Goal: Check status: Check status

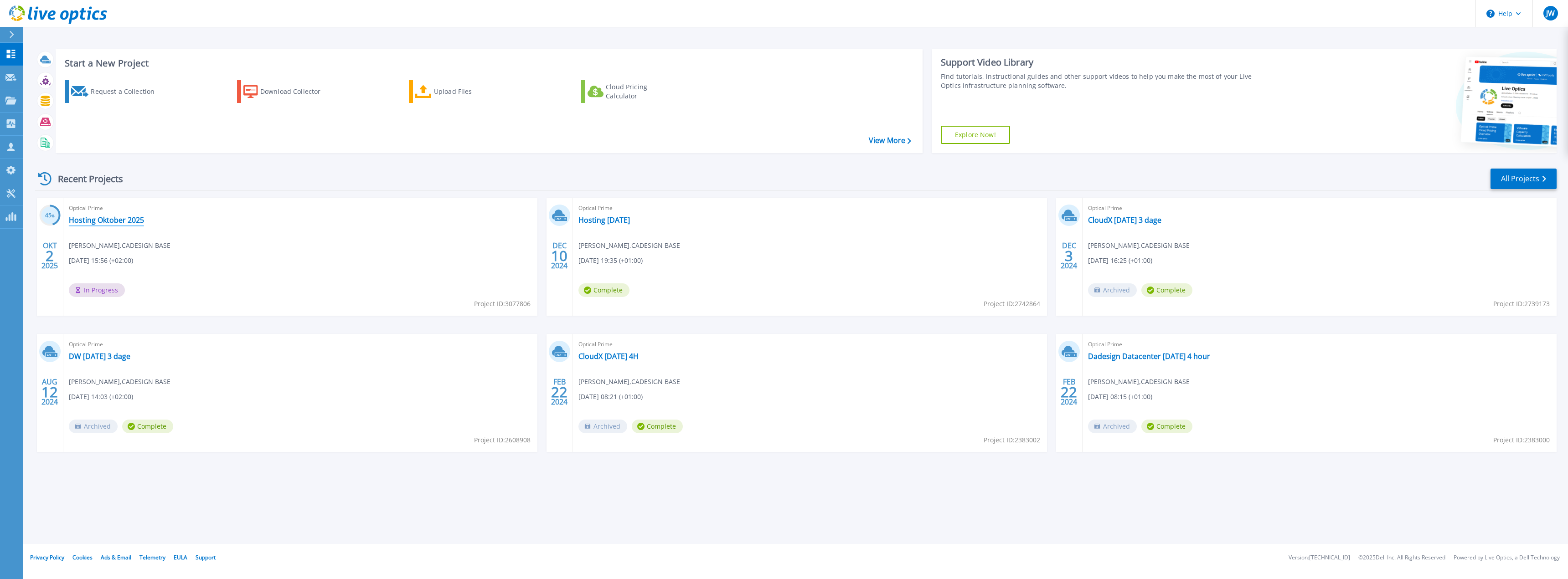
click at [88, 218] on link "Hosting Oktober 2025" at bounding box center [106, 220] width 75 height 9
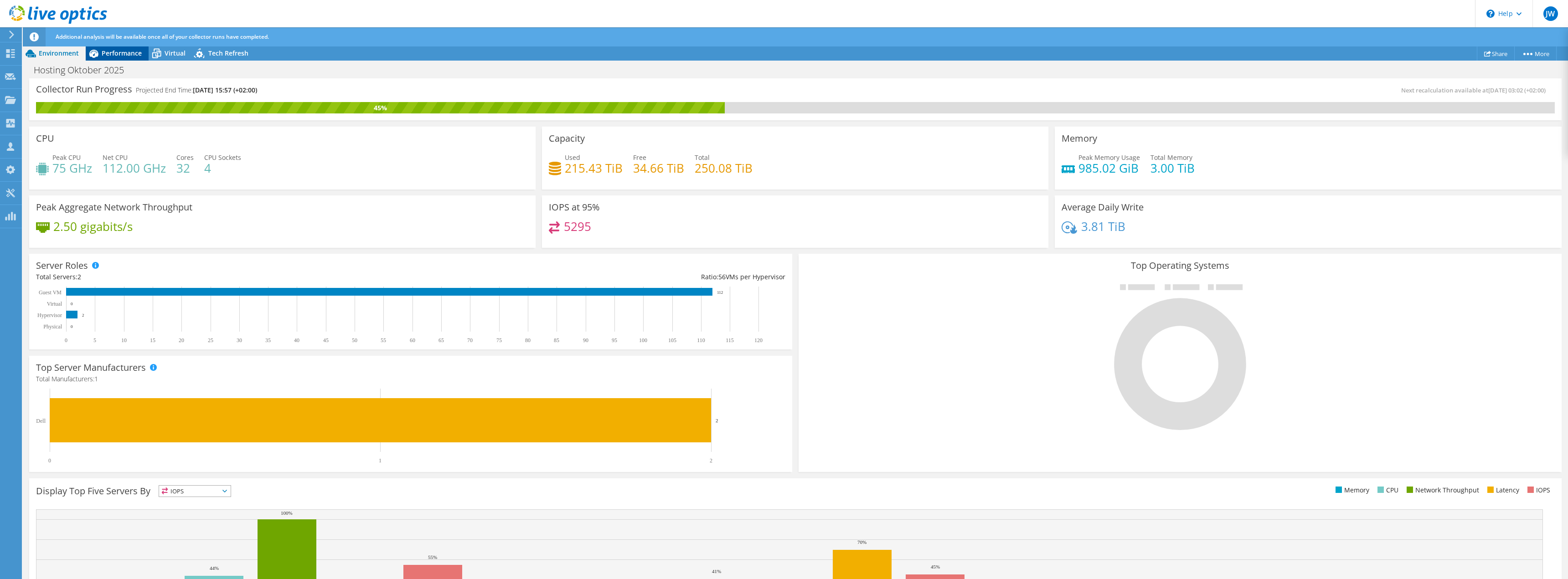
click at [120, 55] on span "Performance" at bounding box center [122, 53] width 40 height 9
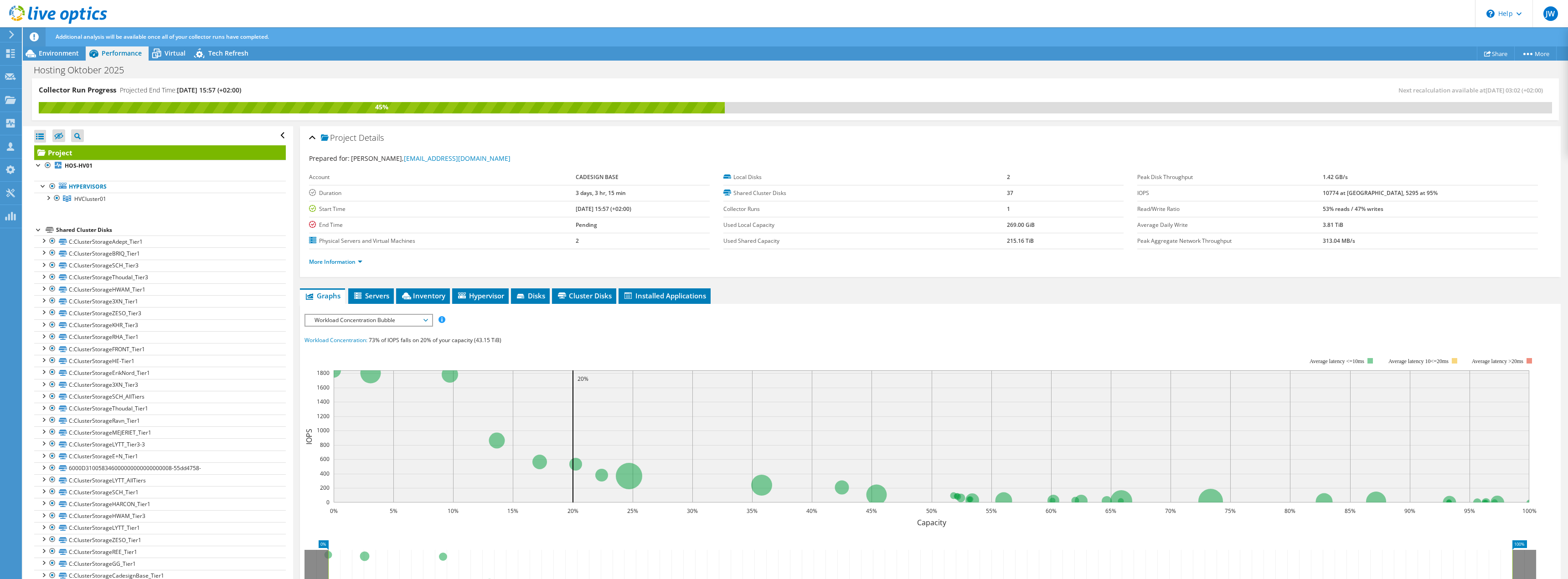
click at [342, 319] on span "Workload Concentration Bubble" at bounding box center [368, 320] width 118 height 11
click at [356, 389] on li "CPU Percentage" at bounding box center [368, 386] width 126 height 11
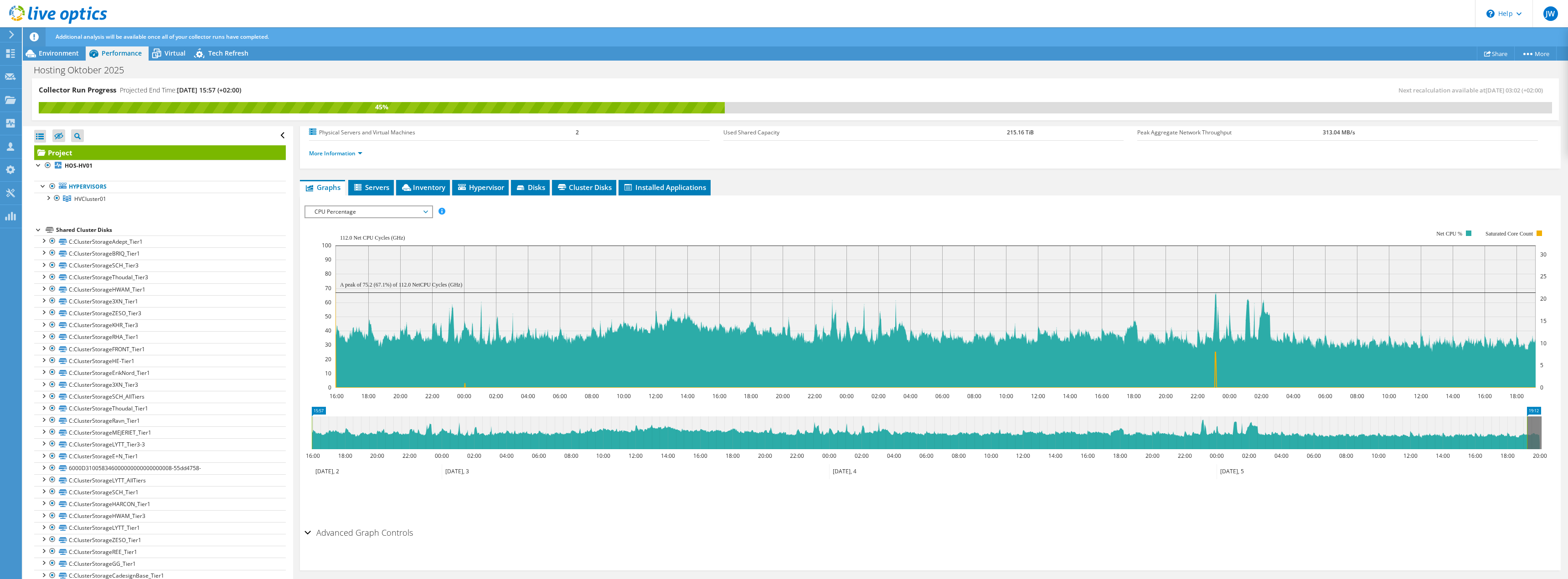
scroll to position [114, 0]
